Goal: Transaction & Acquisition: Book appointment/travel/reservation

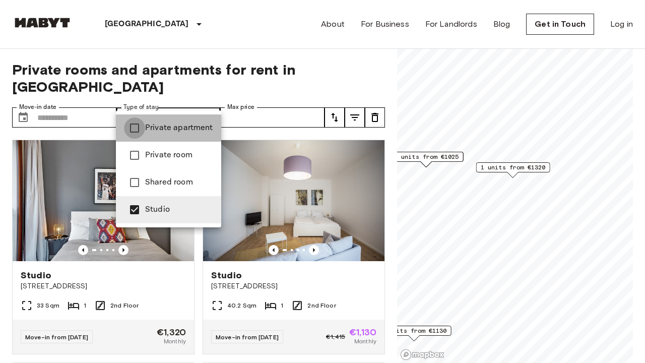
type input "**********"
click at [281, 98] on div at bounding box center [322, 181] width 645 height 363
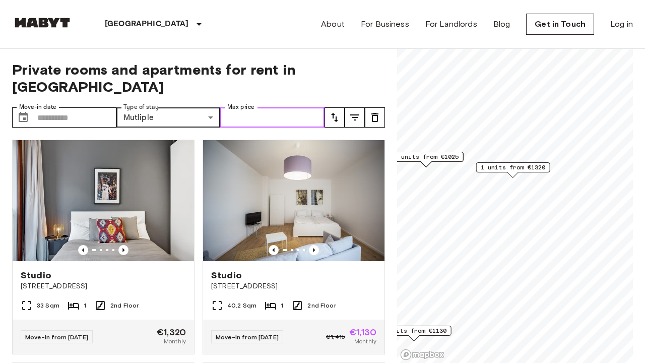
click at [281, 107] on input "Max price" at bounding box center [272, 117] width 104 height 20
type input "****"
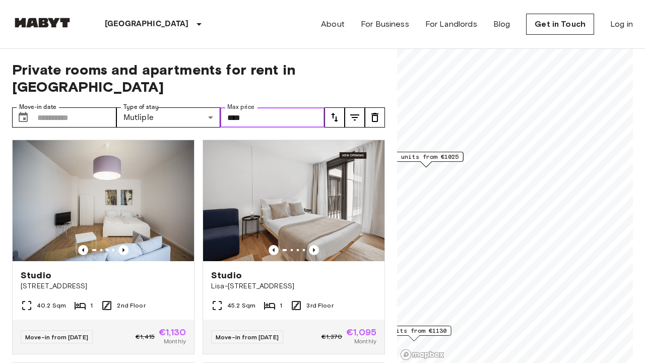
click at [292, 107] on input "****" at bounding box center [272, 117] width 104 height 20
click at [278, 82] on div "**********" at bounding box center [198, 206] width 373 height 314
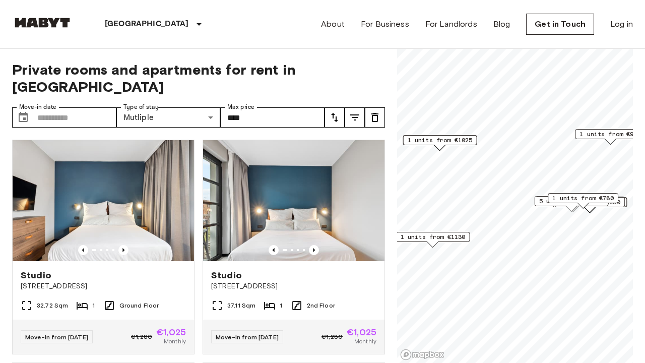
click at [582, 198] on span "1 units from €780" at bounding box center [582, 197] width 61 height 9
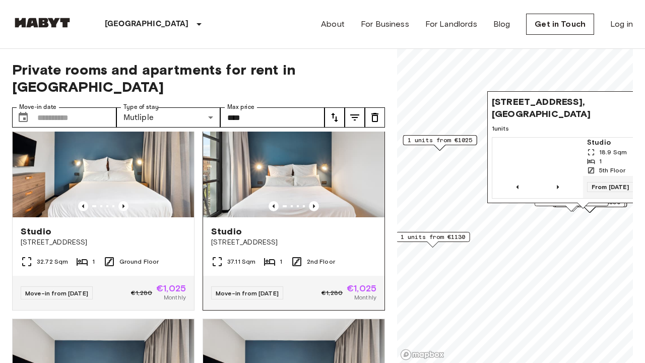
scroll to position [50, 0]
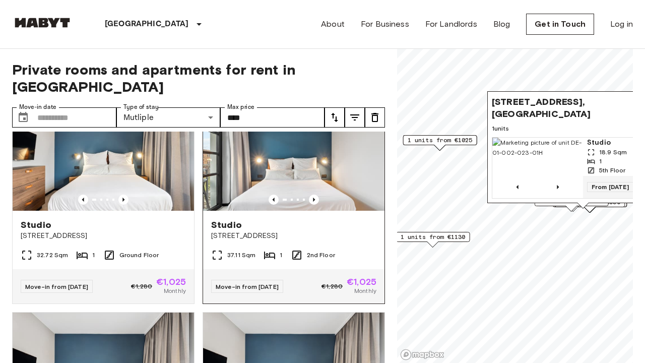
click at [271, 151] on img at bounding box center [293, 150] width 181 height 121
click at [477, 42] on div "About For Business For Landlords Blog Get in Touch Log in" at bounding box center [477, 24] width 312 height 48
click at [454, 238] on span "1 units from €1130" at bounding box center [433, 236] width 65 height 9
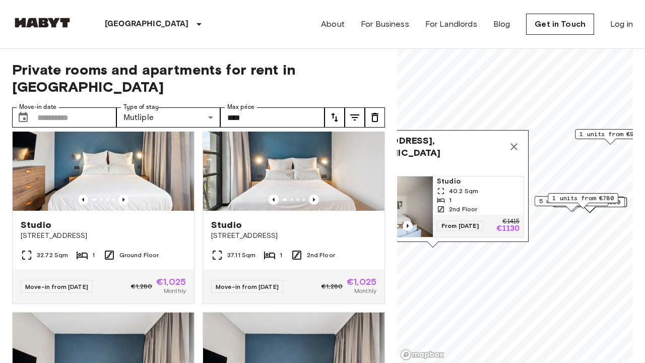
click at [511, 150] on icon "Map marker" at bounding box center [513, 146] width 7 height 7
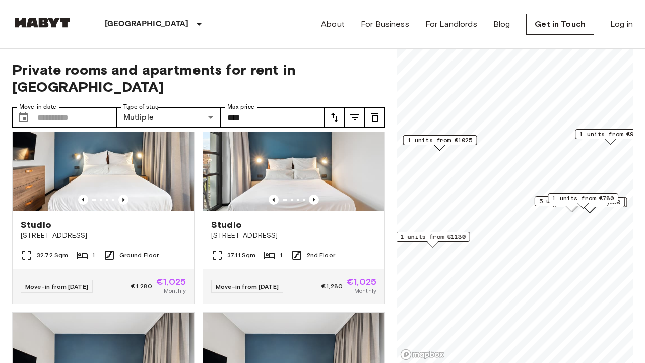
scroll to position [0, 0]
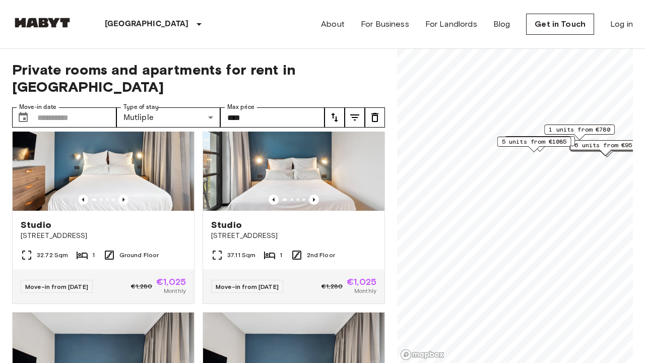
click at [575, 126] on span "1 units from €780" at bounding box center [579, 129] width 61 height 9
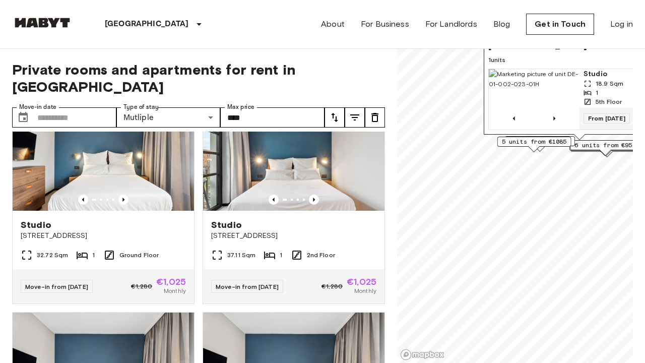
click at [578, 72] on img "Map marker" at bounding box center [534, 99] width 91 height 60
click at [605, 145] on span "6 units from €950" at bounding box center [604, 145] width 61 height 9
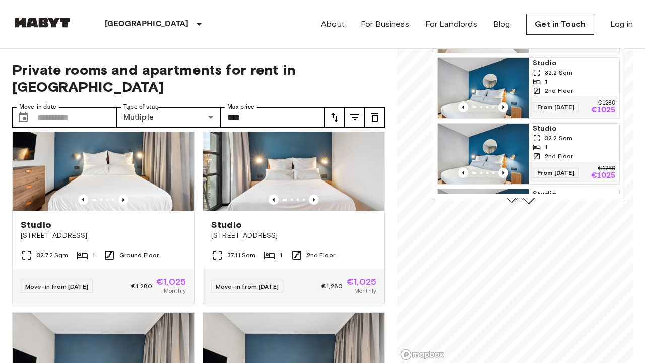
click at [437, 126] on link "Studio 32.2 Sqm 1 2nd Floor From 04 Oct 25 €1280 €1025" at bounding box center [528, 153] width 182 height 61
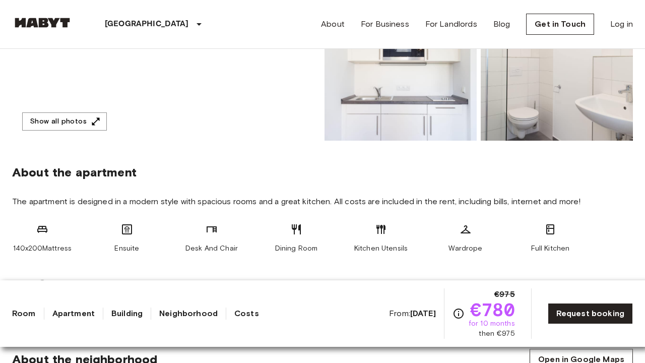
scroll to position [270, 0]
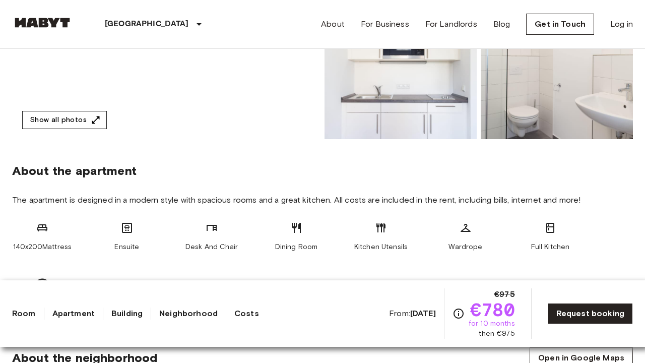
click at [87, 120] on button "Show all photos" at bounding box center [64, 120] width 85 height 19
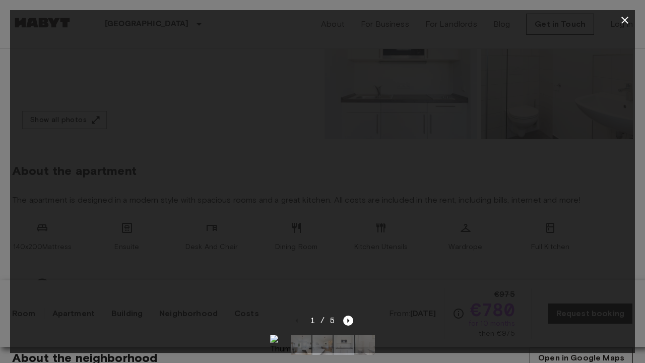
click at [587, 189] on div at bounding box center [322, 172] width 625 height 284
click at [624, 22] on icon "button" at bounding box center [625, 20] width 12 height 12
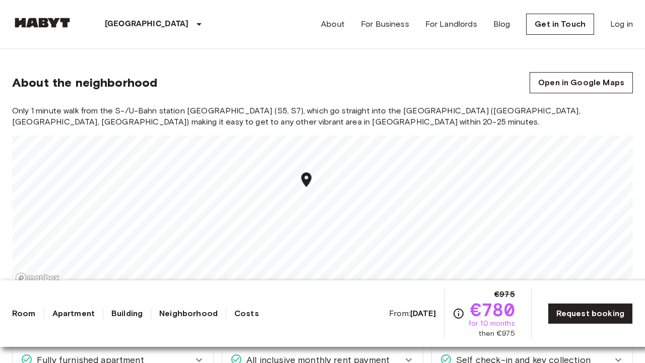
scroll to position [545, 0]
click at [564, 89] on link "Open in Google Maps" at bounding box center [581, 82] width 103 height 21
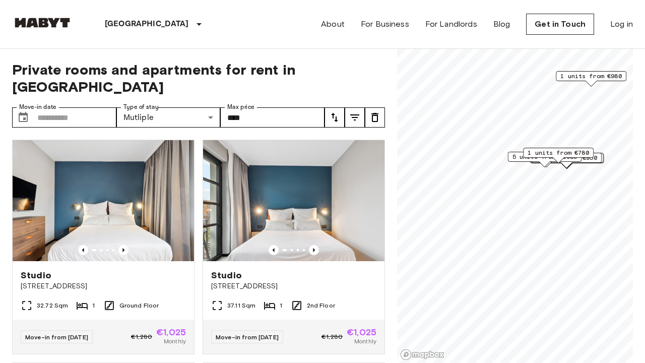
click at [556, 151] on span "1 units from €780" at bounding box center [558, 152] width 61 height 9
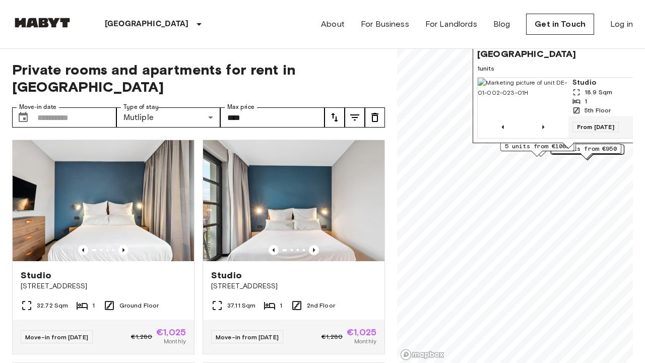
click at [543, 153] on div "Map marker" at bounding box center [537, 154] width 12 height 6
click at [591, 148] on div "[STREET_ADDRESS], [GEOGRAPHIC_DATA] 1 units Studio 18.9 Sqm 1 5th Floor From [D…" at bounding box center [568, 89] width 191 height 117
click at [594, 151] on span "6 units from €950" at bounding box center [585, 148] width 61 height 9
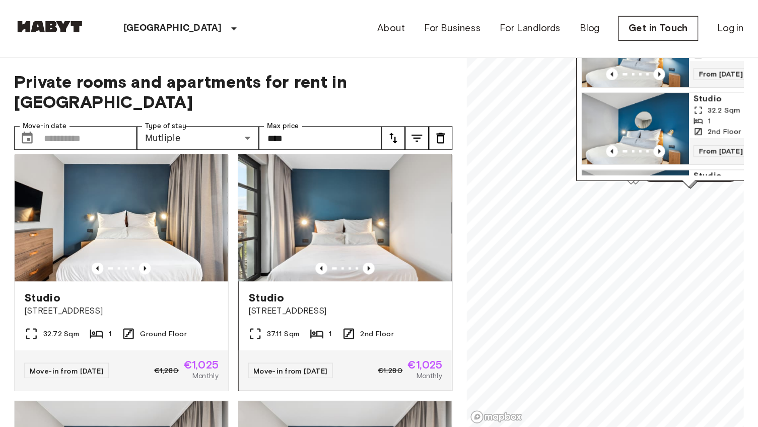
scroll to position [22, 0]
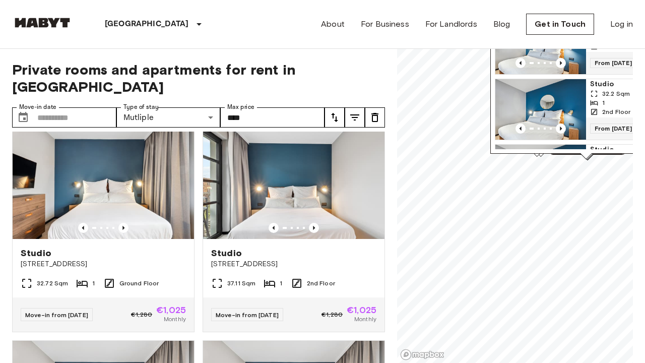
click at [334, 113] on icon "tune" at bounding box center [334, 117] width 7 height 9
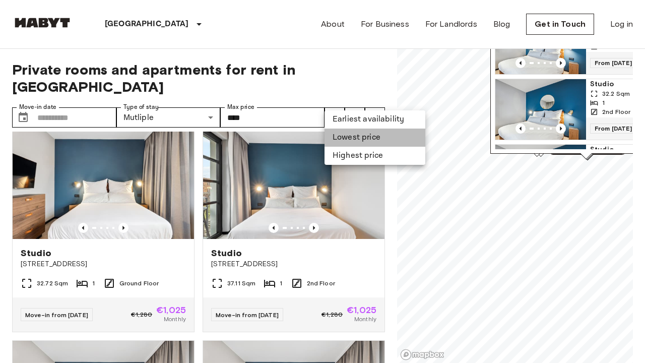
click at [345, 144] on li "Lowest price" at bounding box center [375, 137] width 101 height 18
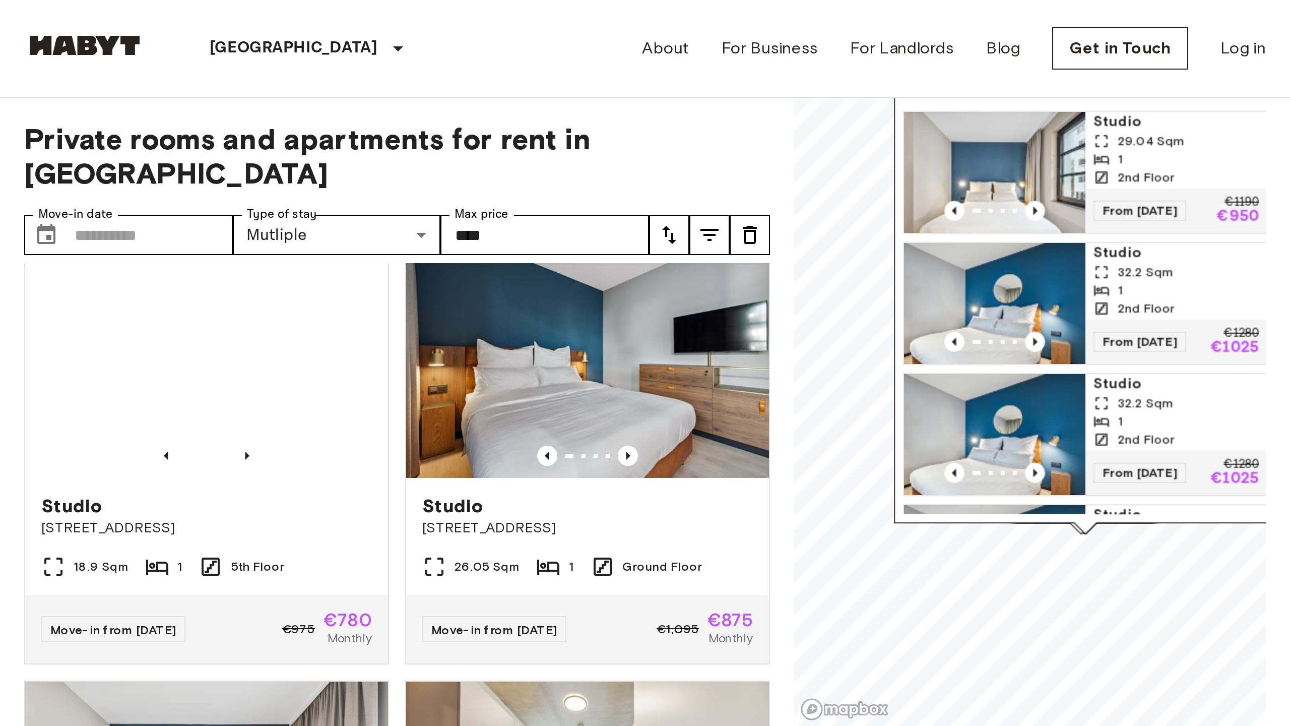
scroll to position [22, 0]
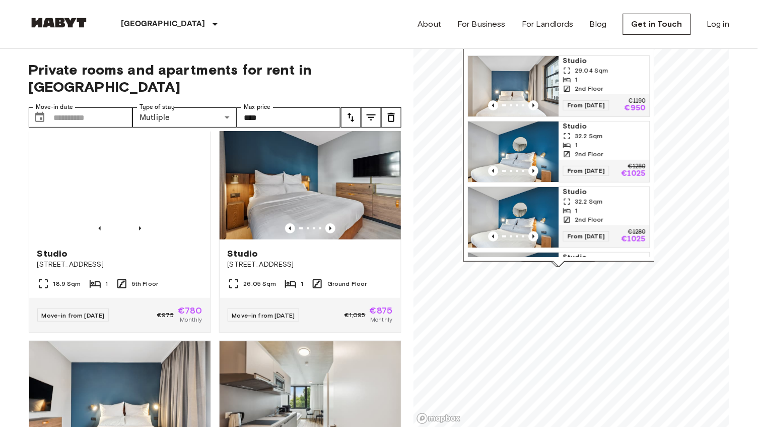
click at [644, 50] on div "[STREET_ADDRESS], [GEOGRAPHIC_DATA] 6 units Studio 29.04 Sqm 1 2nd Floor From […" at bounding box center [559, 136] width 191 height 252
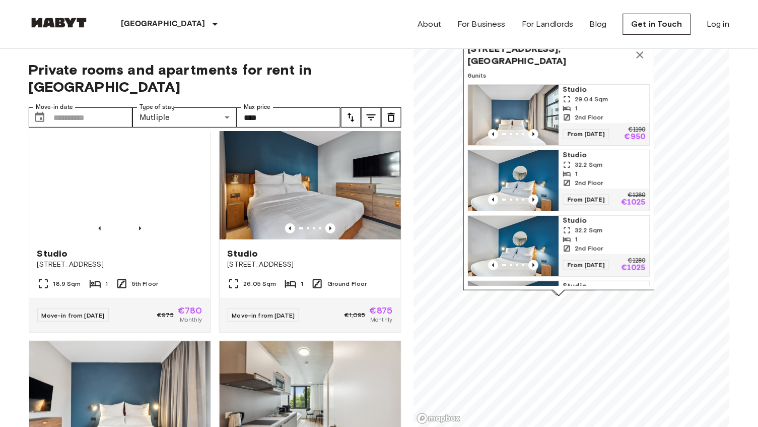
scroll to position [22, 0]
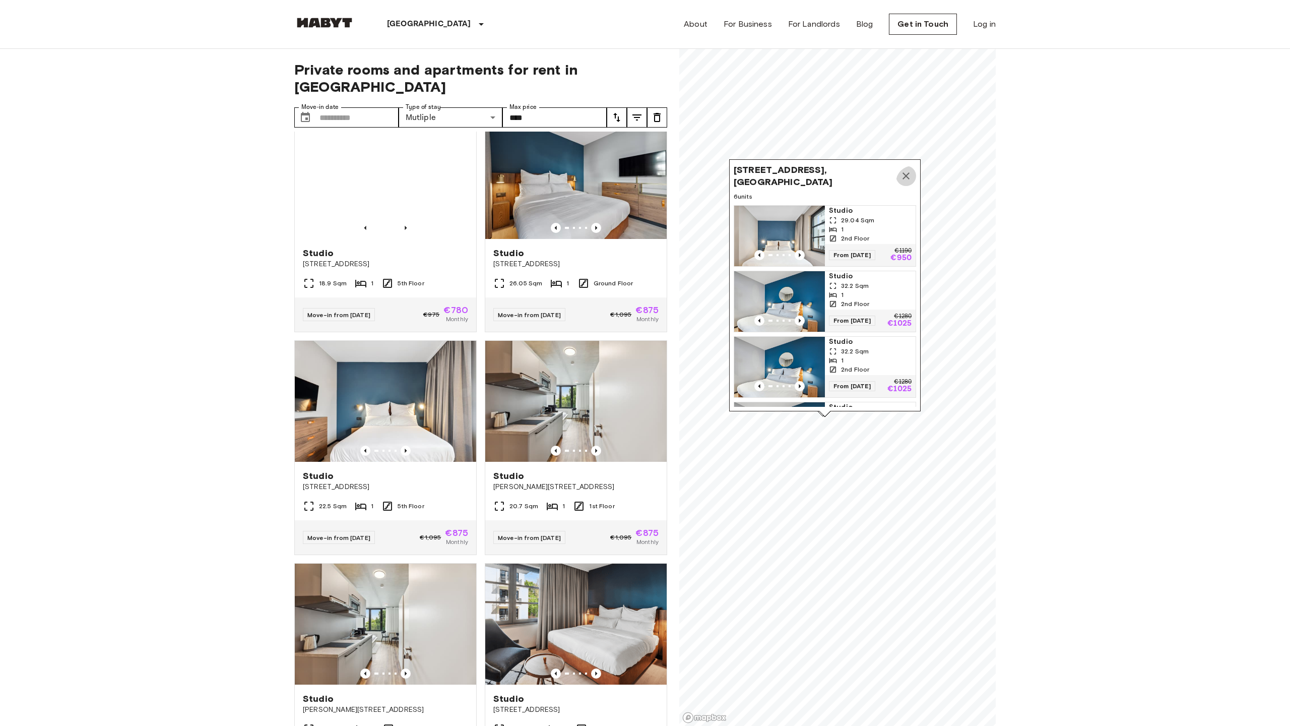
click at [644, 179] on icon "Map marker" at bounding box center [905, 175] width 7 height 7
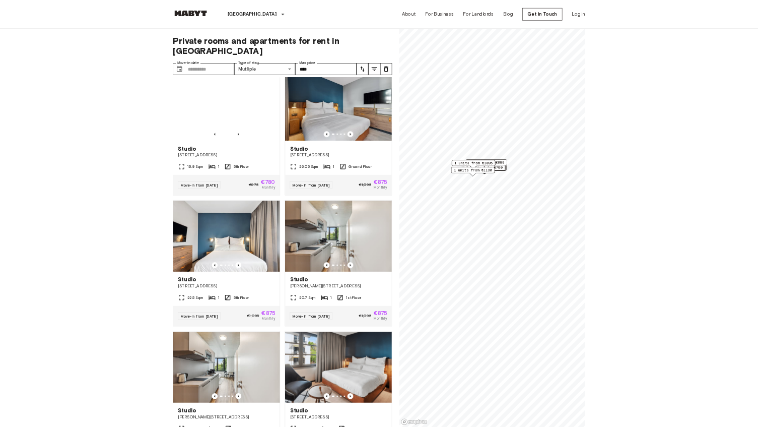
scroll to position [22, 0]
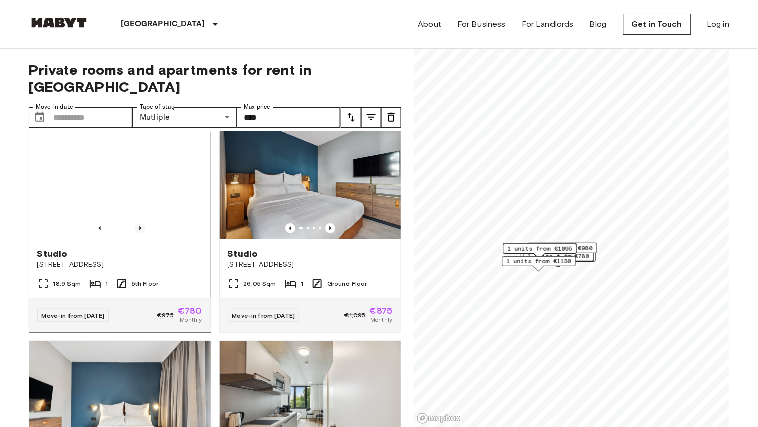
click at [139, 223] on icon "Previous image" at bounding box center [140, 228] width 10 height 10
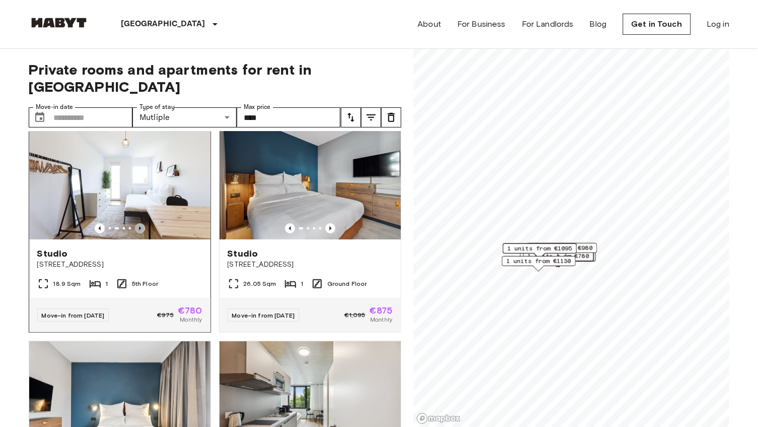
click at [139, 223] on icon "Previous image" at bounding box center [140, 228] width 10 height 10
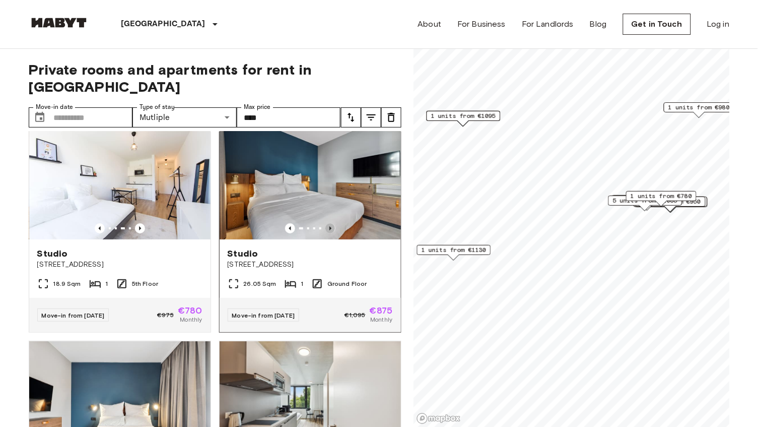
click at [327, 223] on icon "Previous image" at bounding box center [331, 228] width 10 height 10
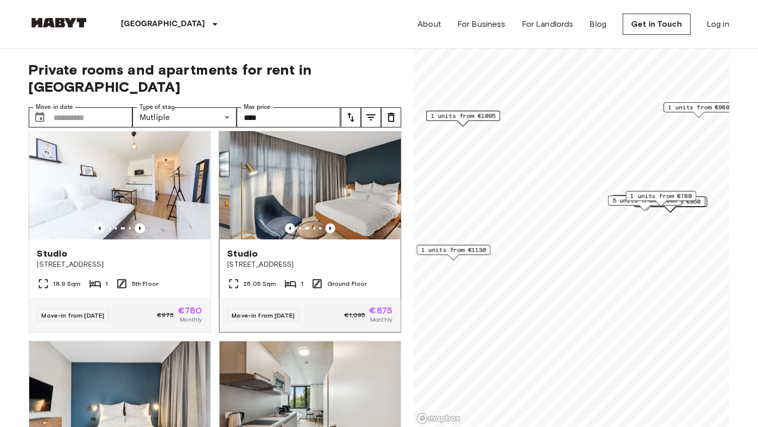
click at [327, 223] on icon "Previous image" at bounding box center [331, 228] width 10 height 10
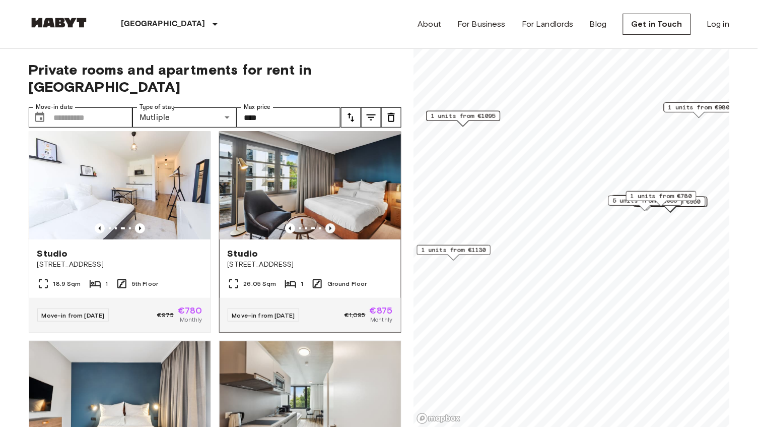
click at [327, 223] on icon "Previous image" at bounding box center [331, 228] width 10 height 10
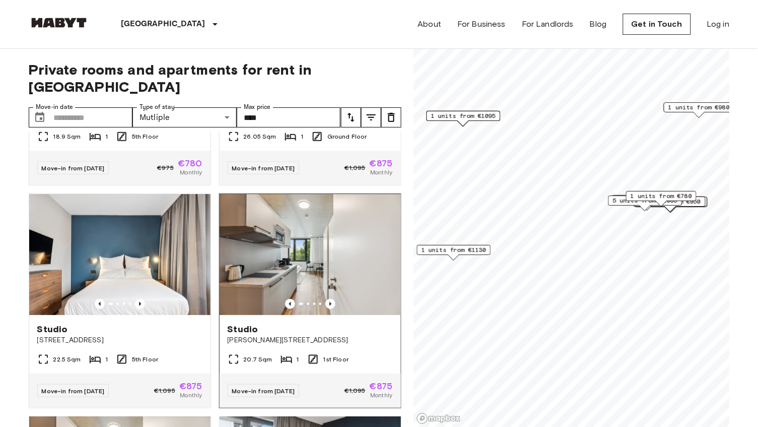
scroll to position [173, 0]
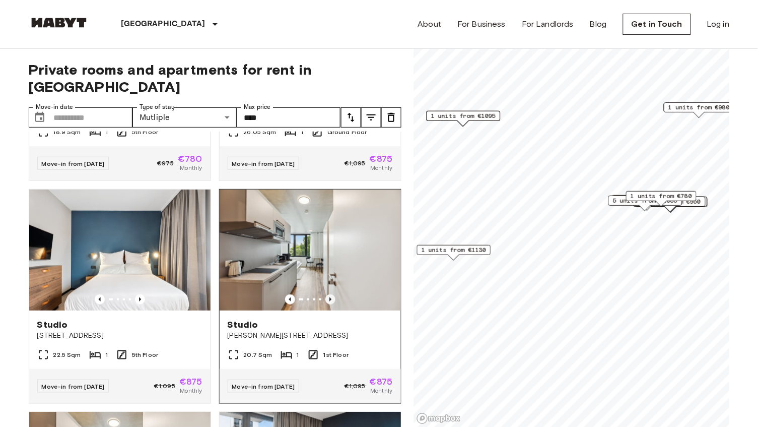
click at [327, 294] on icon "Previous image" at bounding box center [331, 299] width 10 height 10
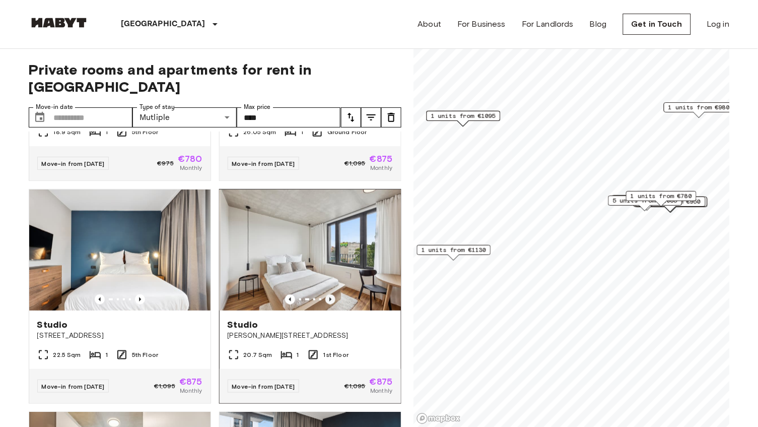
click at [327, 294] on icon "Previous image" at bounding box center [331, 299] width 10 height 10
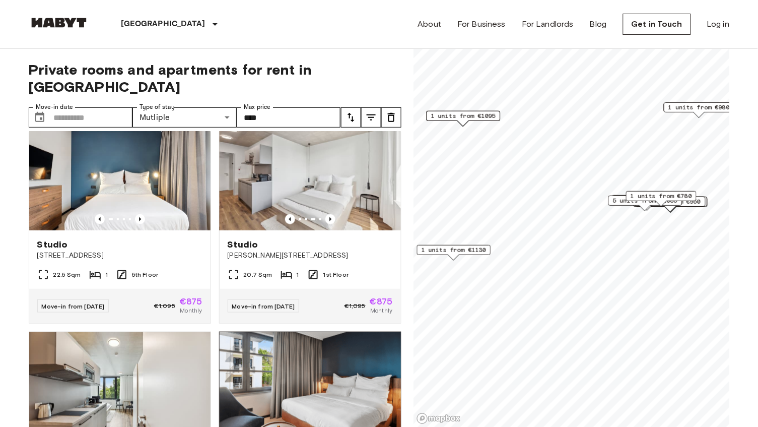
scroll to position [190, 0]
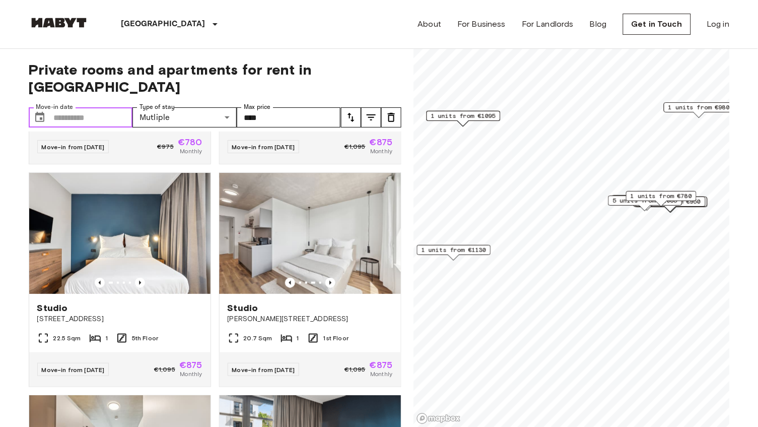
click at [95, 107] on input "Move-in date" at bounding box center [93, 117] width 79 height 20
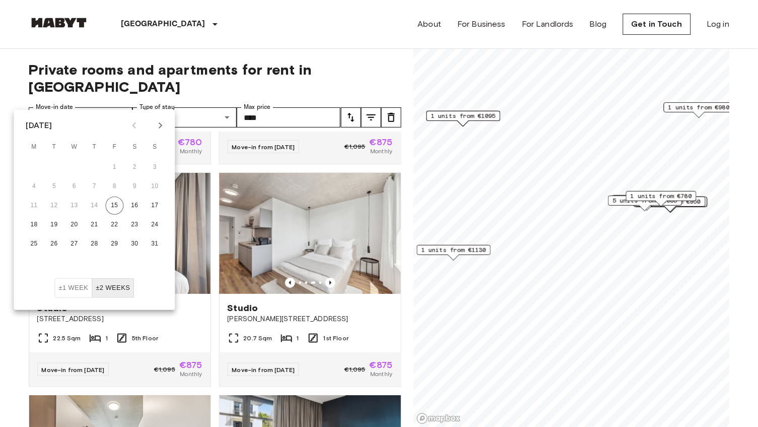
click at [152, 126] on button "Next month" at bounding box center [160, 125] width 17 height 17
click at [155, 128] on icon "Next month" at bounding box center [161, 125] width 12 height 12
click at [70, 166] on button "1" at bounding box center [75, 167] width 18 height 18
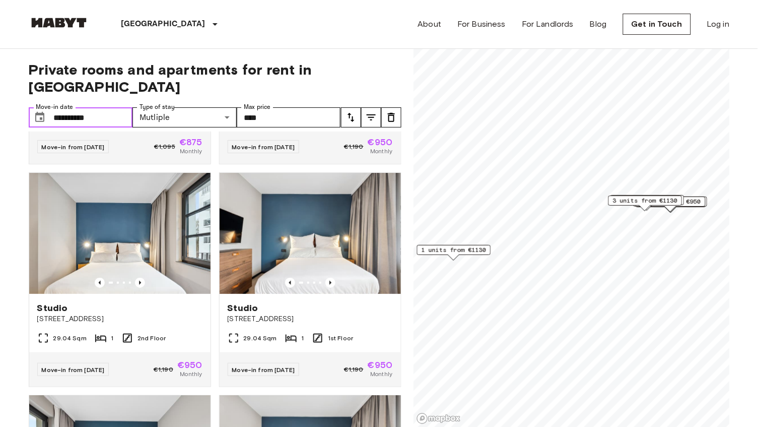
type input "**********"
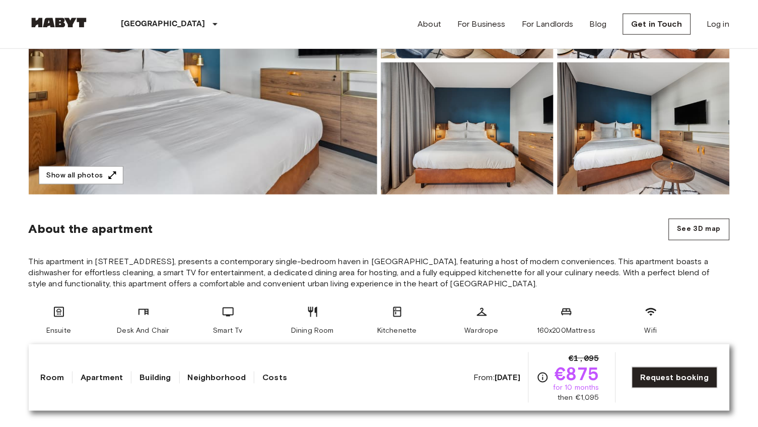
scroll to position [217, 0]
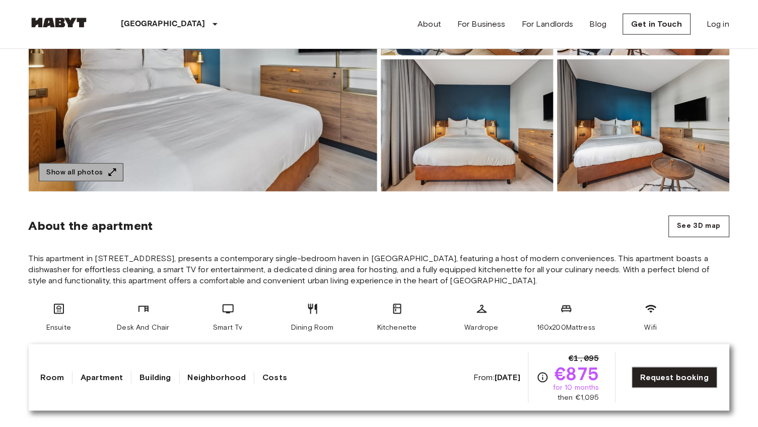
click at [95, 174] on button "Show all photos" at bounding box center [81, 172] width 85 height 19
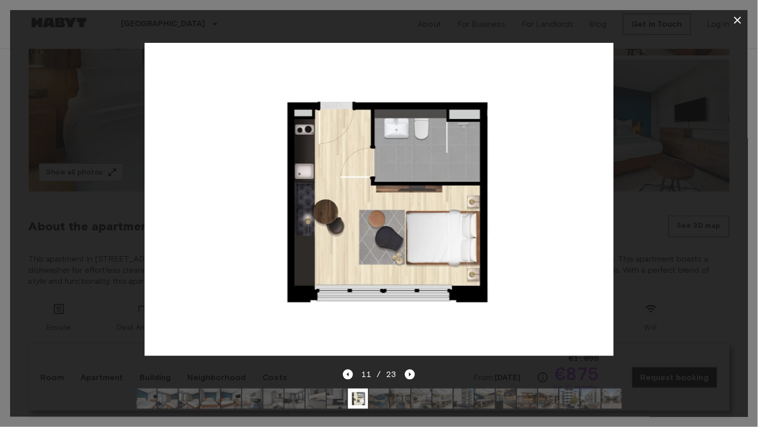
click at [740, 25] on icon "button" at bounding box center [738, 20] width 12 height 12
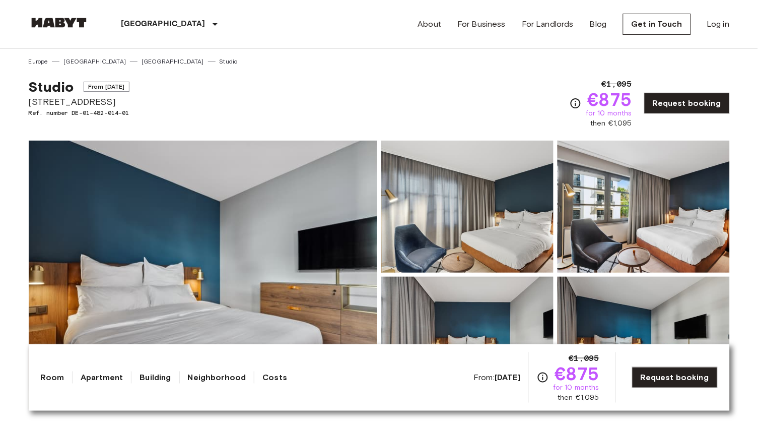
scroll to position [0, 0]
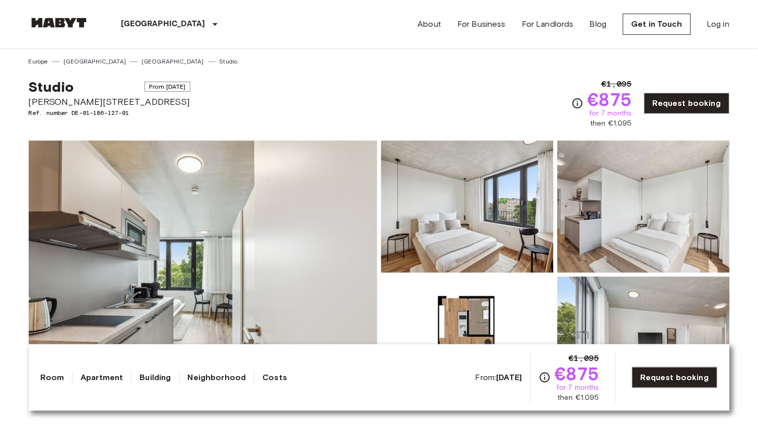
click at [525, 201] on img at bounding box center [467, 207] width 172 height 132
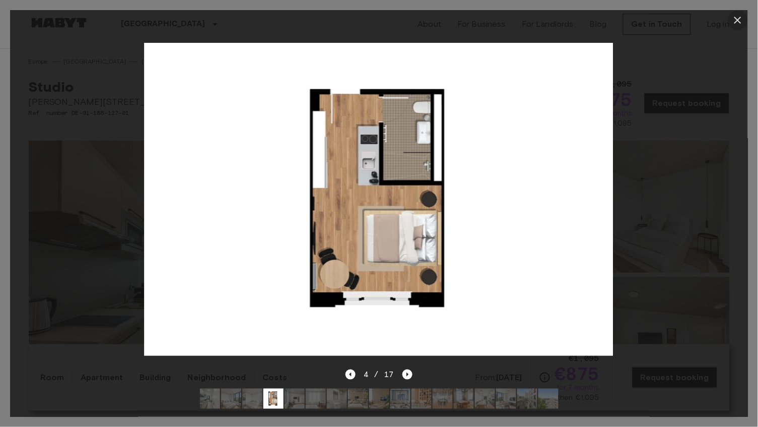
click at [736, 25] on icon "button" at bounding box center [738, 20] width 12 height 12
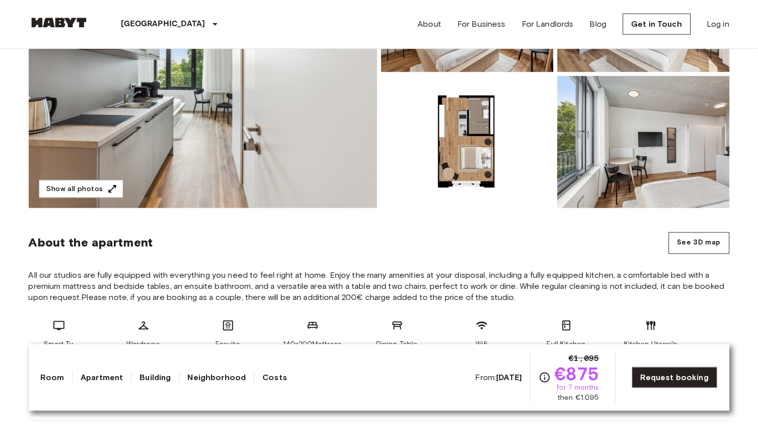
scroll to position [202, 0]
